Goal: Task Accomplishment & Management: Complete application form

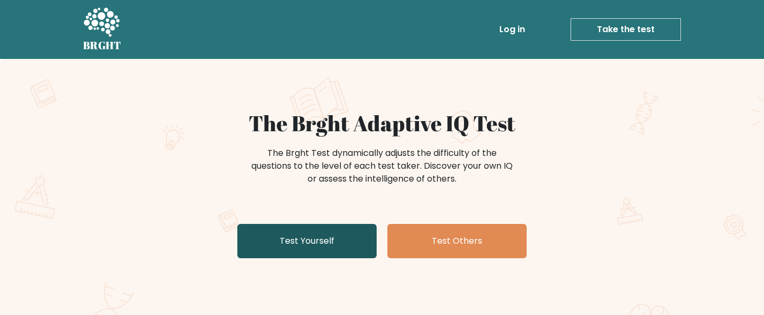
drag, startPoint x: 0, startPoint y: 0, endPoint x: 304, endPoint y: 228, distance: 379.9
click at [297, 234] on link "Test Yourself" at bounding box center [306, 241] width 139 height 34
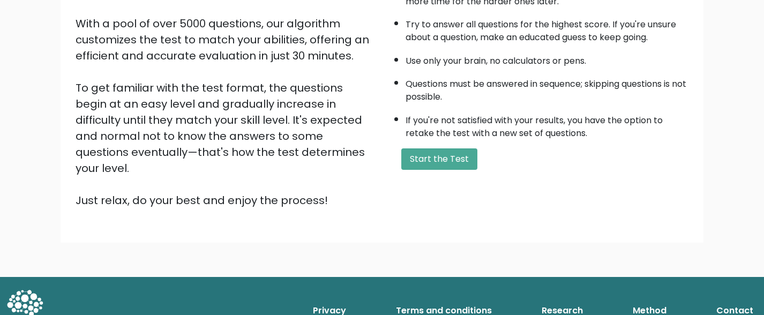
scroll to position [181, 0]
click at [433, 169] on button "Start the Test" at bounding box center [439, 158] width 76 height 21
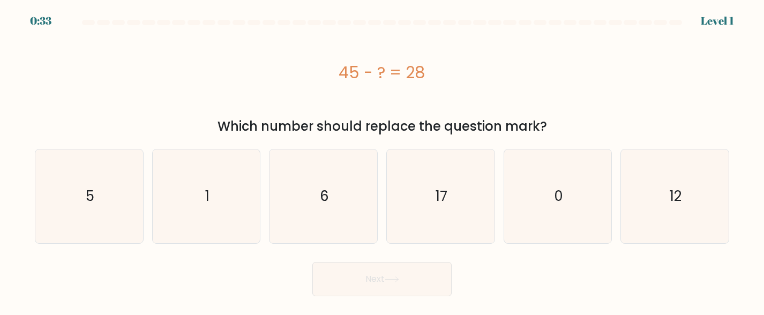
click at [433, 174] on icon "17" at bounding box center [441, 196] width 94 height 94
click at [382, 160] on input "d. 17" at bounding box center [382, 158] width 1 height 3
radio input "true"
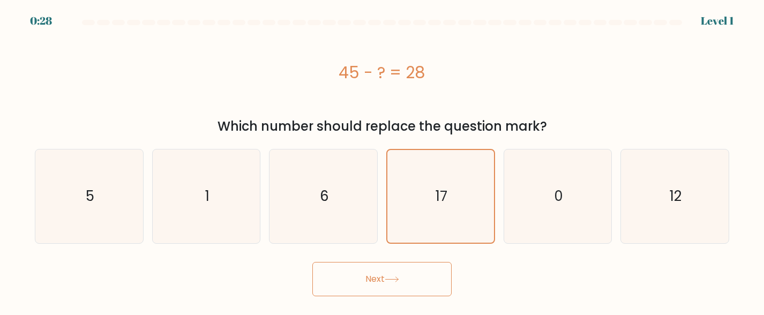
click at [393, 280] on icon at bounding box center [391, 279] width 13 height 5
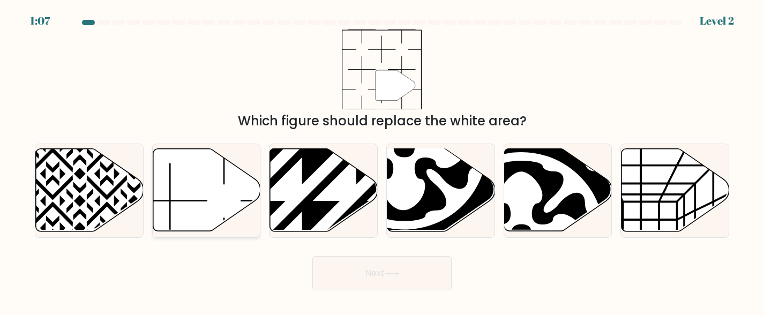
click at [201, 222] on icon at bounding box center [207, 190] width 108 height 82
click at [382, 160] on input "b." at bounding box center [382, 158] width 1 height 3
radio input "true"
click at [373, 274] on button "Next" at bounding box center [381, 273] width 139 height 34
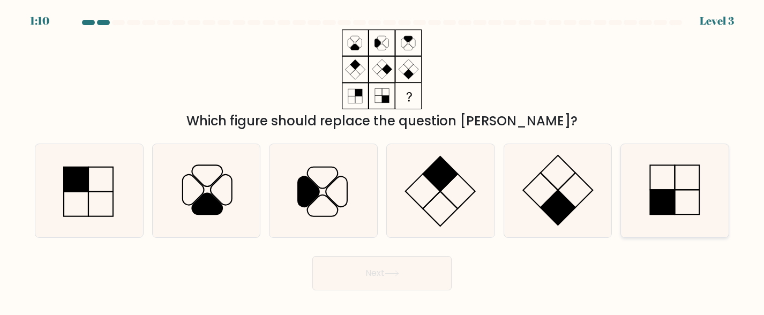
click at [655, 205] on rect at bounding box center [662, 202] width 25 height 25
click at [382, 160] on input "f." at bounding box center [382, 158] width 1 height 3
radio input "true"
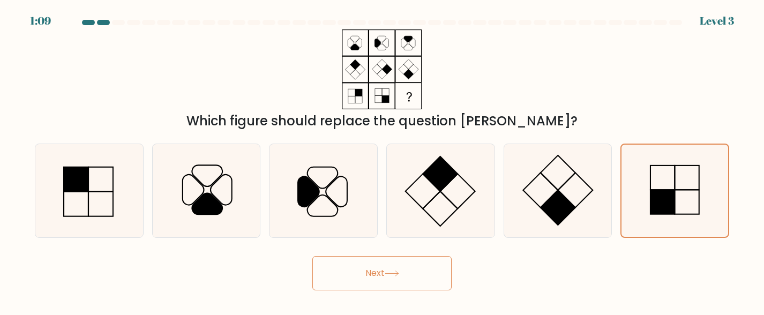
click at [358, 283] on button "Next" at bounding box center [381, 273] width 139 height 34
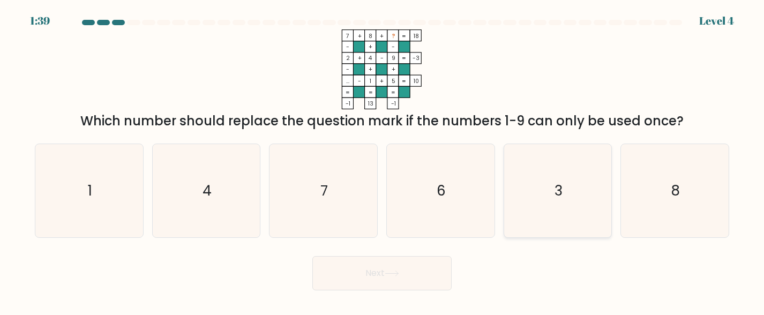
click at [539, 199] on icon "3" at bounding box center [558, 191] width 94 height 94
click at [382, 160] on input "e. 3" at bounding box center [382, 158] width 1 height 3
radio input "true"
click at [405, 282] on button "Next" at bounding box center [381, 273] width 139 height 34
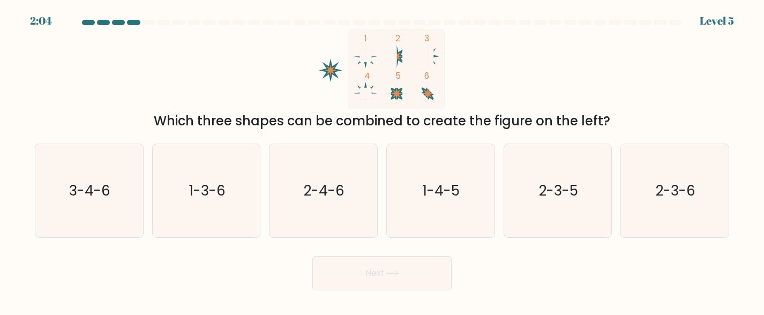
click at [348, 266] on button "Next" at bounding box center [381, 273] width 139 height 34
click at [187, 169] on icon "1-3-6" at bounding box center [207, 191] width 94 height 94
click at [382, 160] on input "b. 1-3-6" at bounding box center [382, 158] width 1 height 3
radio input "true"
click at [388, 272] on icon at bounding box center [392, 273] width 14 height 6
